Goal: Task Accomplishment & Management: Manage account settings

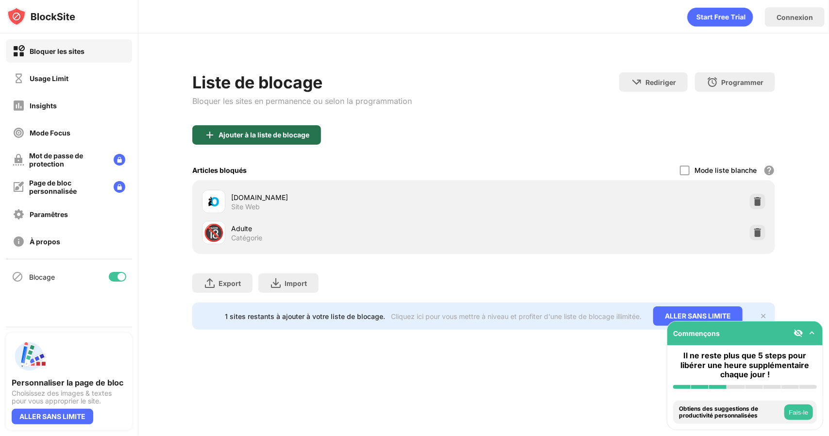
click at [269, 132] on div "Ajouter à la liste de blocage" at bounding box center [264, 135] width 91 height 8
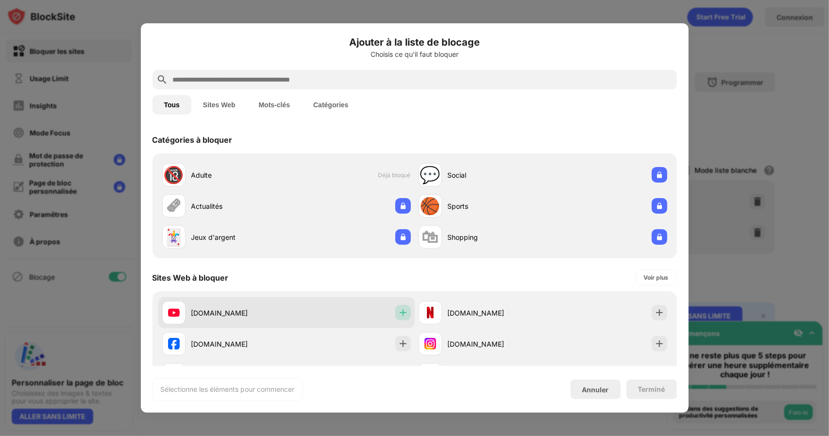
click at [398, 311] on img at bounding box center [403, 313] width 10 height 10
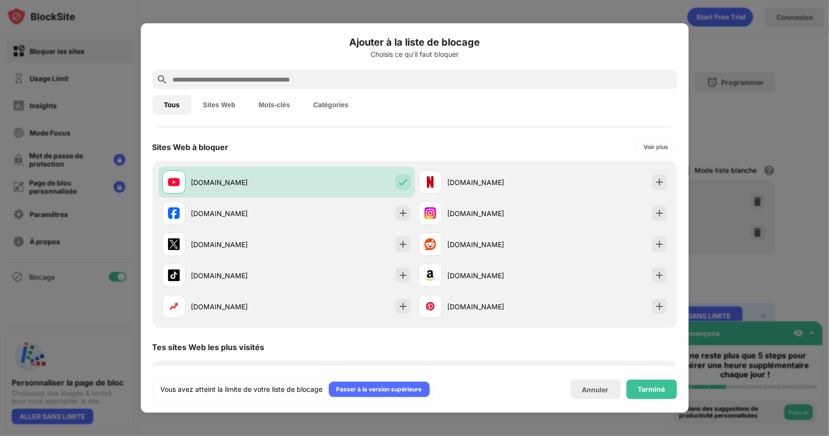
scroll to position [131, 0]
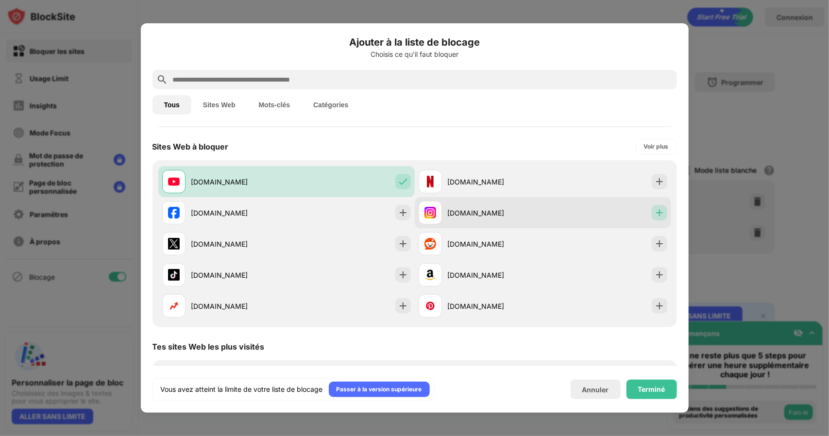
click at [655, 213] on img at bounding box center [660, 213] width 10 height 10
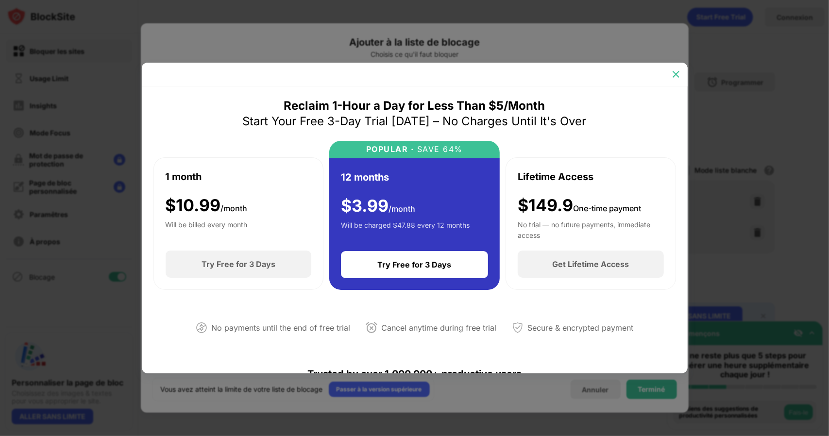
click at [675, 75] on img at bounding box center [676, 74] width 10 height 10
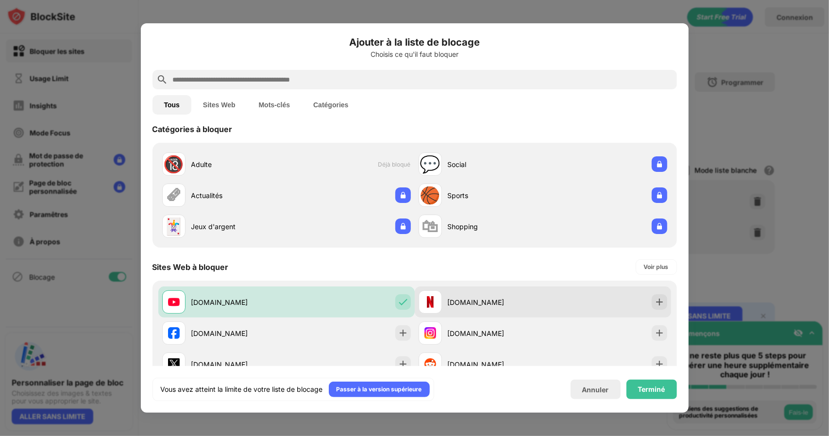
scroll to position [10, 0]
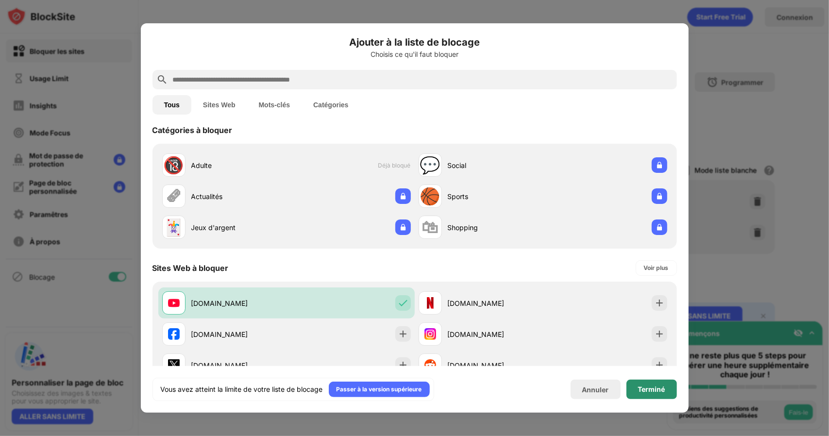
click at [649, 386] on div "Terminé" at bounding box center [651, 390] width 27 height 8
